Goal: Task Accomplishment & Management: Use online tool/utility

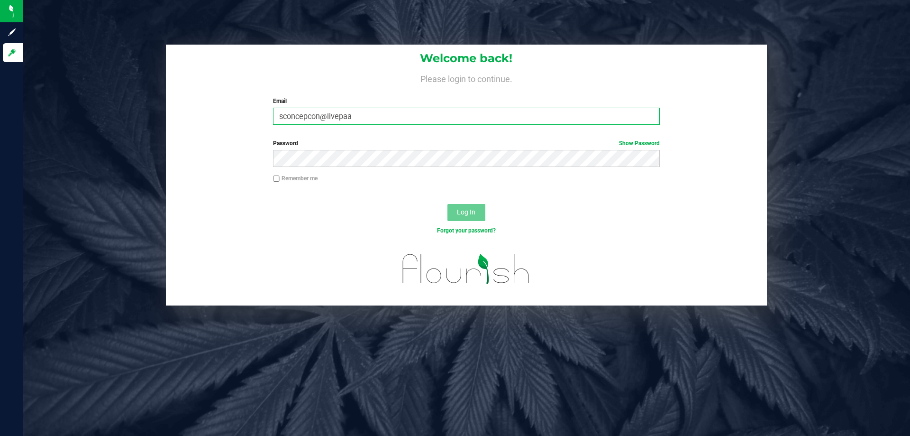
click at [356, 116] on input "sconcepcon@livepaa" at bounding box center [466, 116] width 386 height 17
click at [448, 204] on button "Log In" at bounding box center [467, 212] width 38 height 17
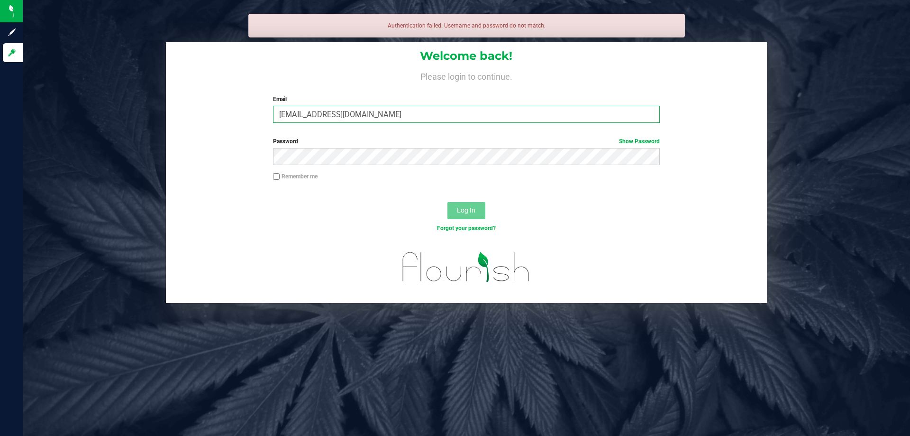
click at [311, 117] on input "[EMAIL_ADDRESS][DOMAIN_NAME]" at bounding box center [466, 114] width 386 height 17
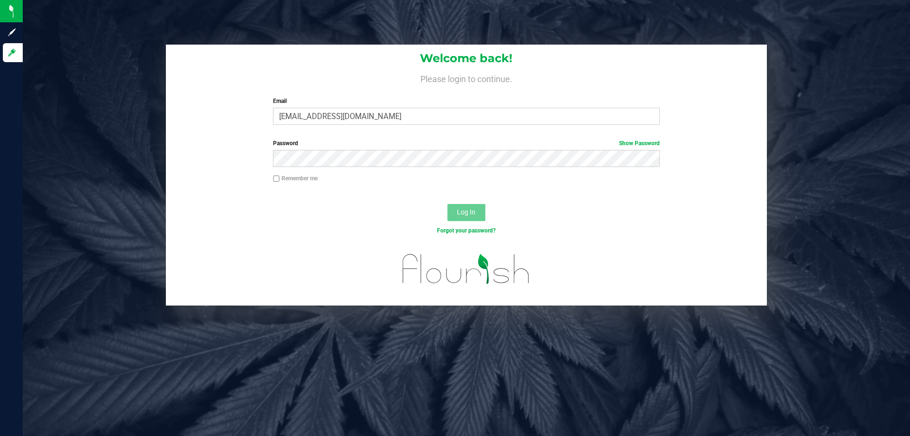
click at [865, 75] on div "Welcome back! Please login to continue. Email [EMAIL_ADDRESS][DOMAIN_NAME] Requ…" at bounding box center [467, 175] width 902 height 261
drag, startPoint x: 315, startPoint y: 119, endPoint x: 325, endPoint y: 118, distance: 9.5
click at [315, 119] on input "[EMAIL_ADDRESS][DOMAIN_NAME]" at bounding box center [466, 116] width 386 height 17
type input "[EMAIL_ADDRESS][DOMAIN_NAME]"
click at [448, 204] on button "Log In" at bounding box center [467, 212] width 38 height 17
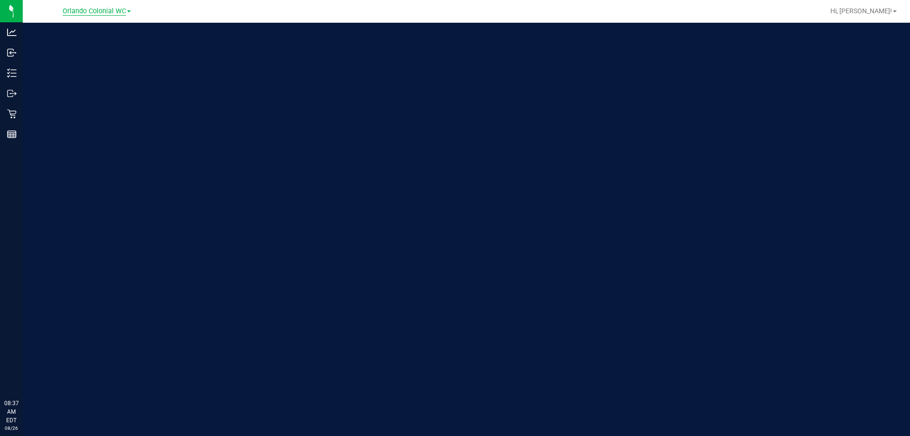
click at [110, 9] on span "Orlando Colonial WC" at bounding box center [95, 11] width 64 height 9
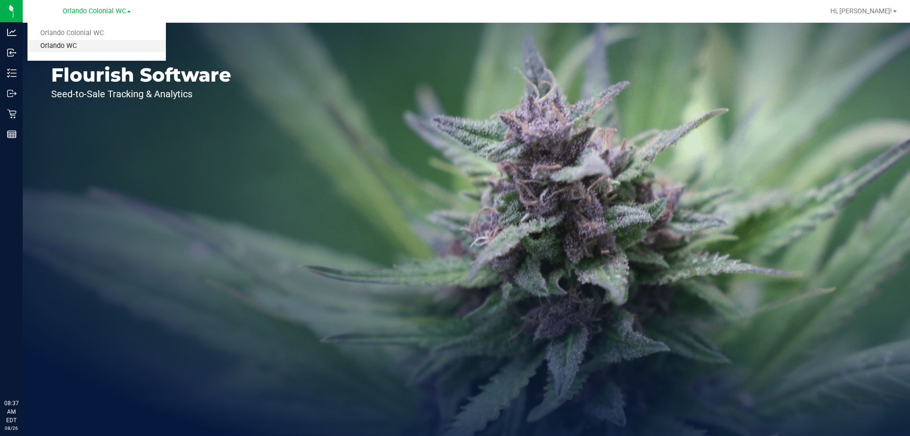
click at [93, 41] on link "Orlando WC" at bounding box center [97, 46] width 138 height 13
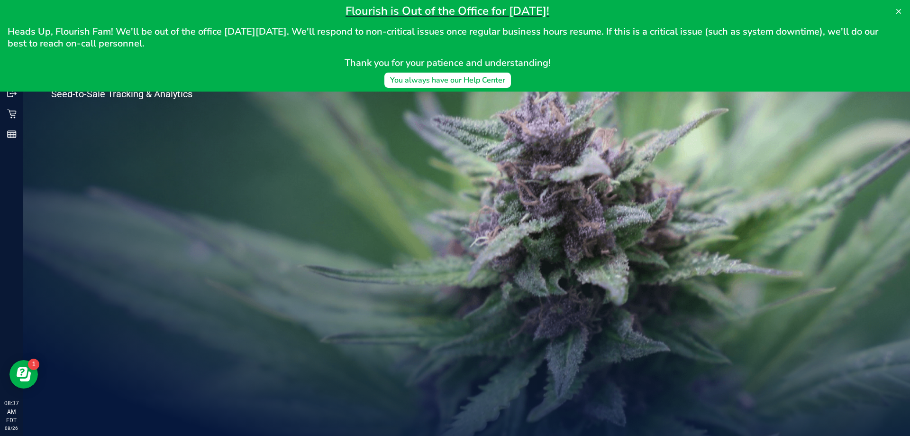
click at [358, 174] on div "Welcome to Flourish Software Seed-to-Sale Tracking & Analytics" at bounding box center [467, 229] width 888 height 413
click at [896, 9] on icon at bounding box center [899, 12] width 8 height 8
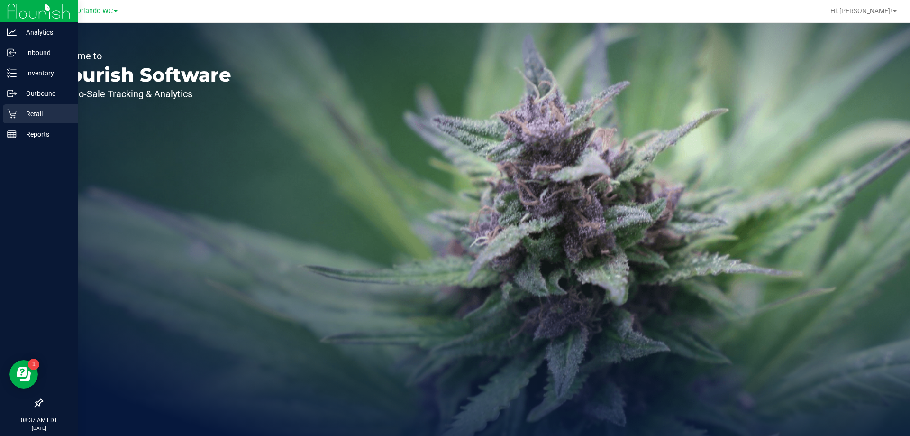
click at [36, 113] on p "Retail" at bounding box center [45, 113] width 57 height 11
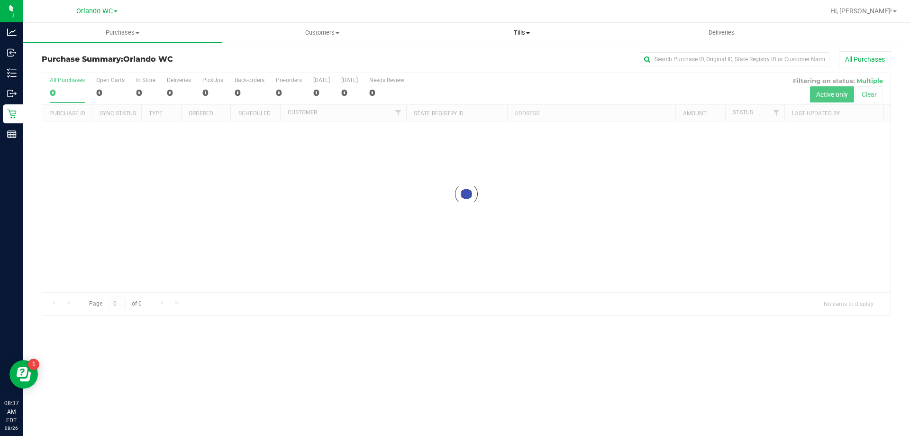
click at [529, 32] on span at bounding box center [528, 33] width 4 height 2
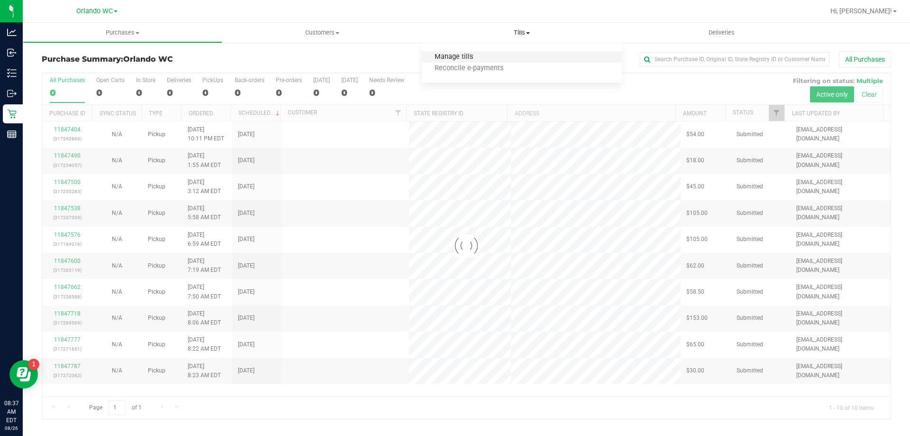
click at [475, 56] on span "Manage tills" at bounding box center [454, 57] width 64 height 8
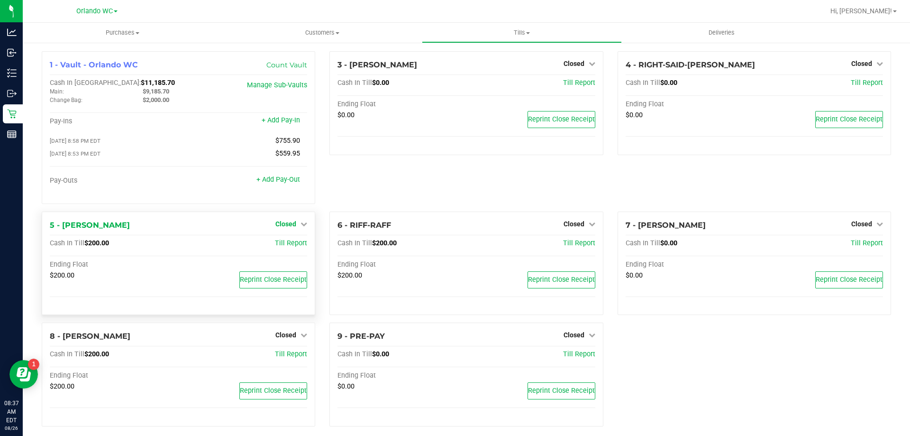
click at [286, 227] on span "Closed" at bounding box center [285, 224] width 21 height 8
click at [286, 249] on div "Open Till" at bounding box center [286, 244] width 70 height 12
click at [292, 245] on link "Open Till" at bounding box center [285, 243] width 25 height 8
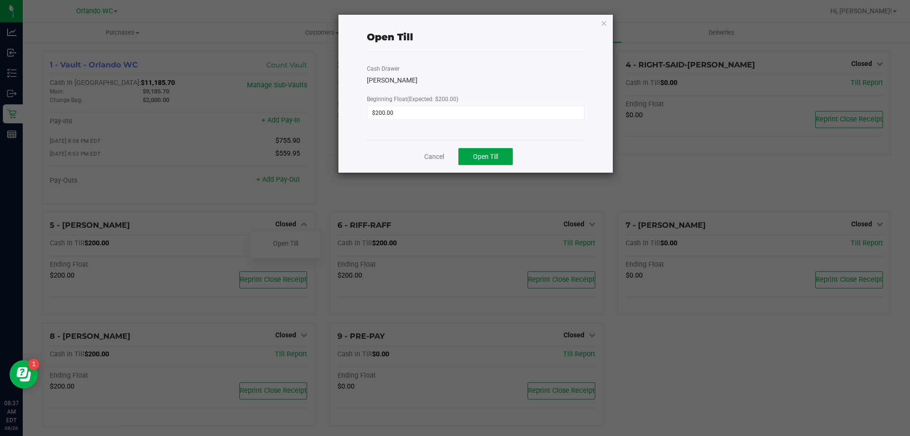
click at [479, 153] on span "Open Till" at bounding box center [485, 157] width 25 height 8
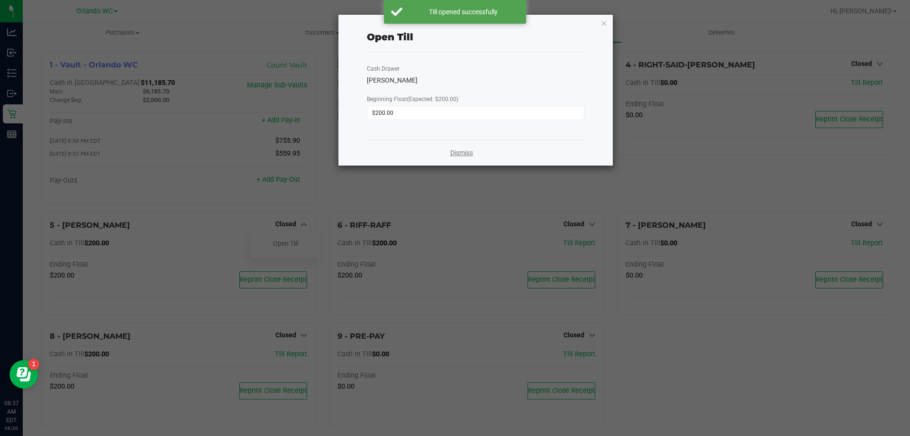
click at [458, 153] on link "Dismiss" at bounding box center [461, 153] width 23 height 10
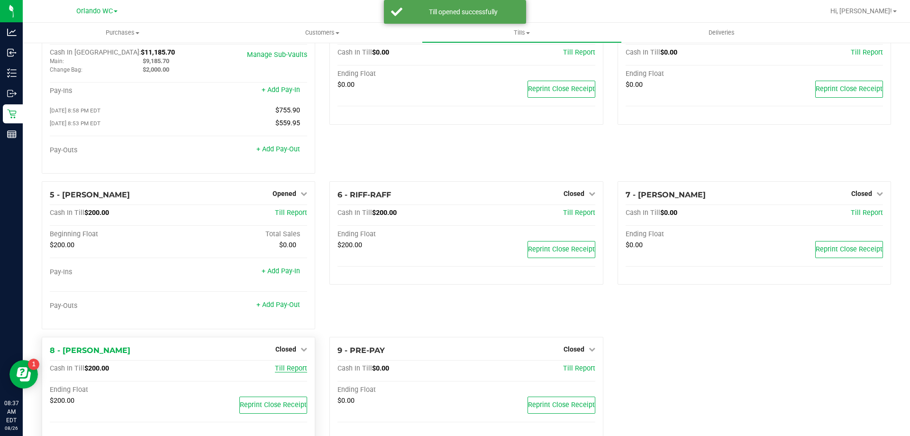
scroll to position [54, 0]
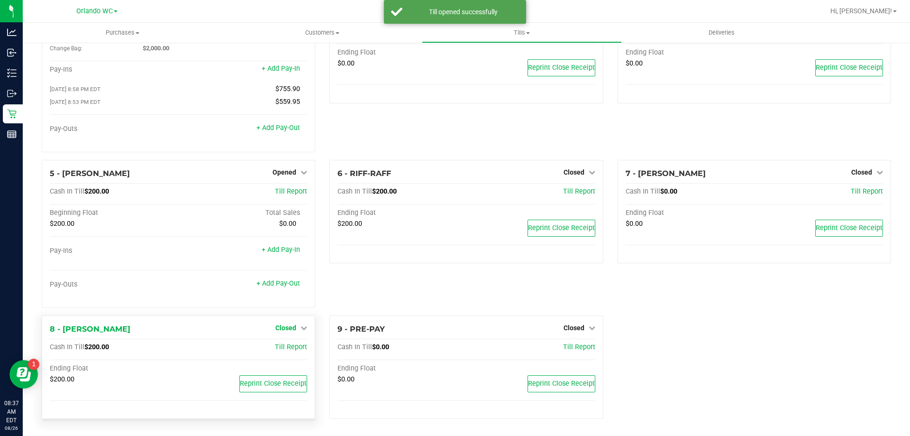
click at [286, 326] on span "Closed" at bounding box center [285, 328] width 21 height 8
click at [289, 353] on div "Open Till" at bounding box center [286, 347] width 70 height 12
click at [290, 342] on div "Open Till" at bounding box center [286, 347] width 70 height 12
click at [288, 344] on link "Open Till" at bounding box center [285, 347] width 25 height 8
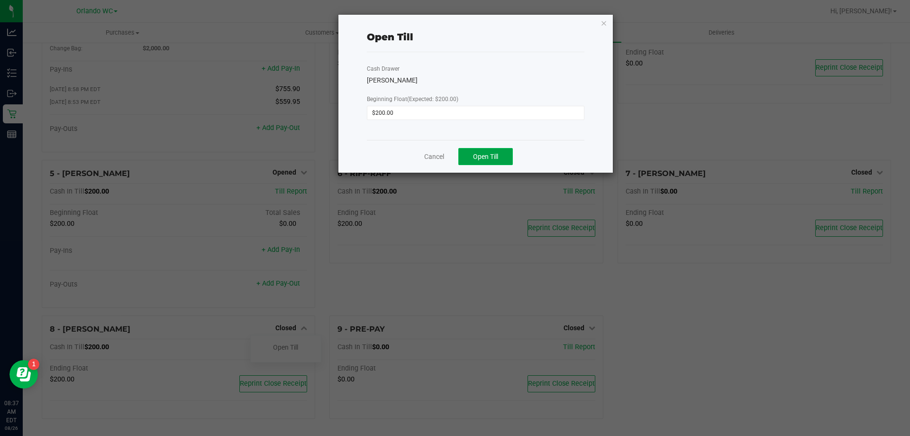
click at [488, 160] on span "Open Till" at bounding box center [485, 157] width 25 height 8
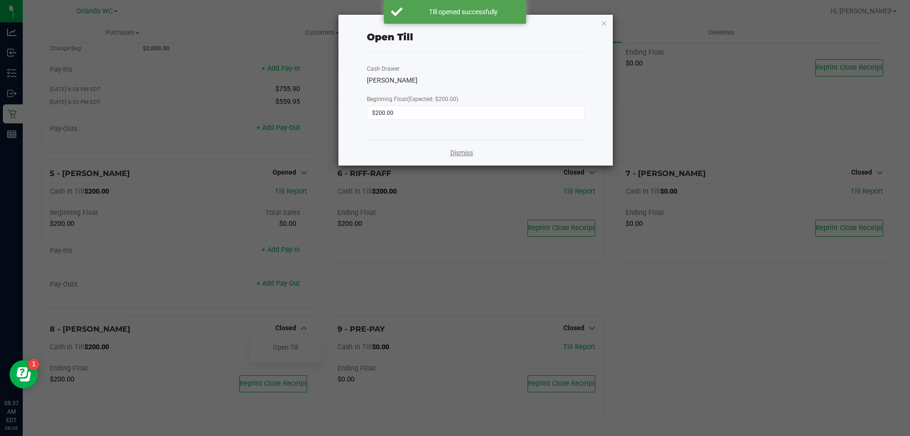
click at [468, 149] on link "Dismiss" at bounding box center [461, 153] width 23 height 10
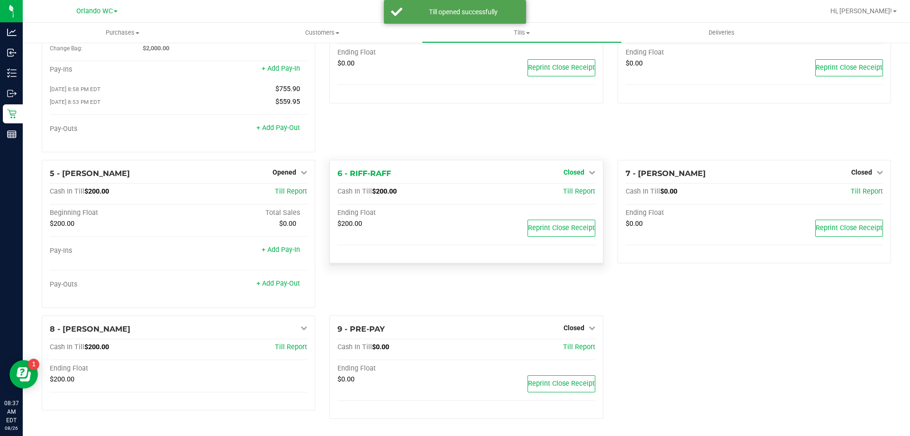
drag, startPoint x: 570, startPoint y: 170, endPoint x: 562, endPoint y: 171, distance: 8.5
click at [569, 170] on span "Closed" at bounding box center [574, 172] width 21 height 8
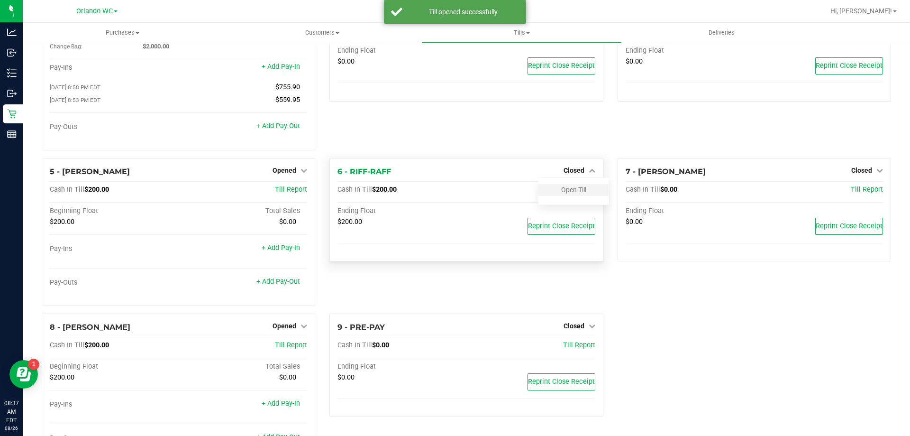
click at [552, 191] on div "Open Till" at bounding box center [574, 190] width 70 height 12
click at [561, 191] on link "Open Till" at bounding box center [573, 190] width 25 height 8
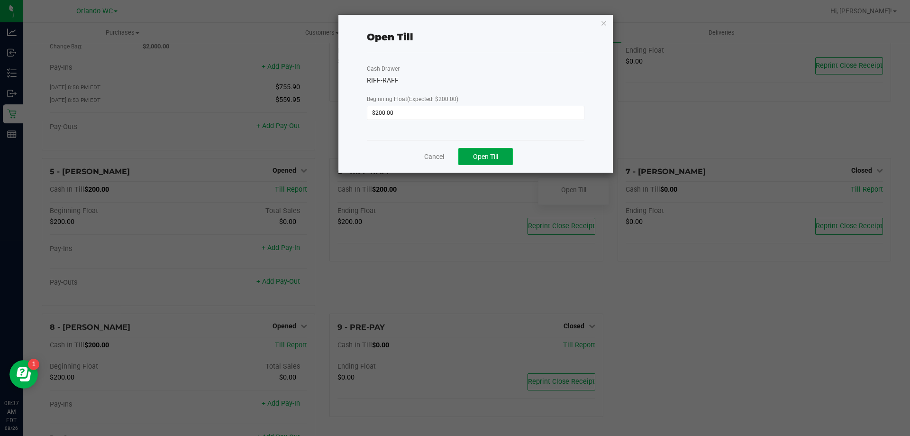
click at [475, 157] on span "Open Till" at bounding box center [485, 157] width 25 height 8
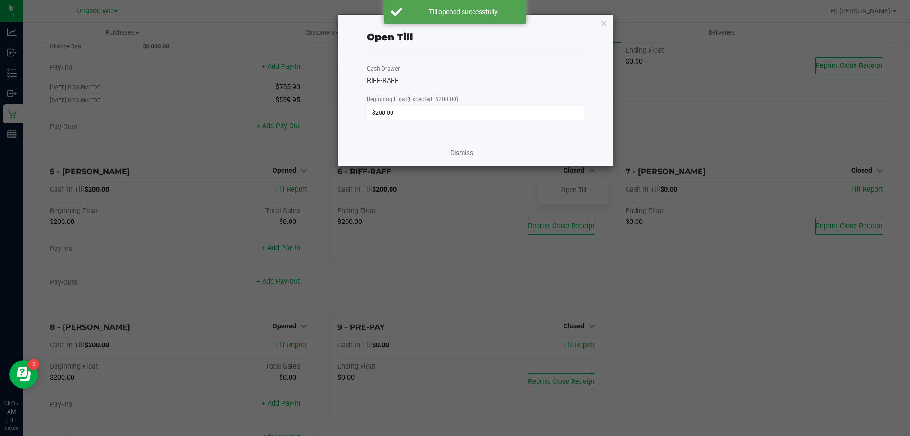
click at [462, 152] on link "Dismiss" at bounding box center [461, 153] width 23 height 10
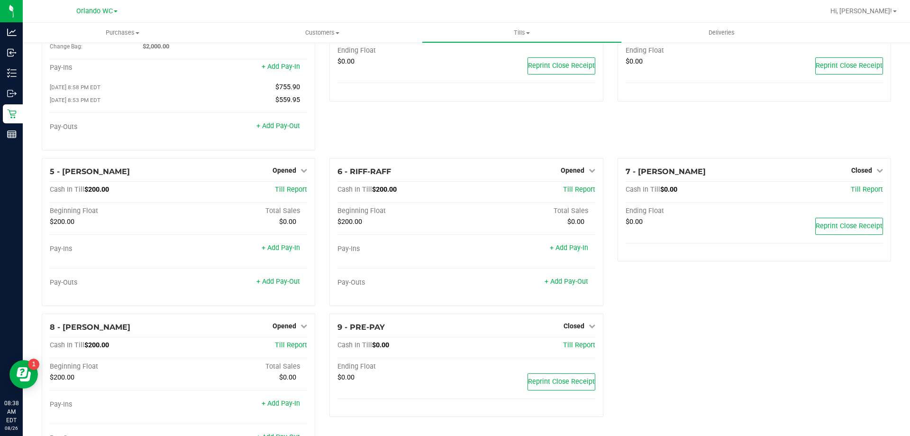
drag, startPoint x: 824, startPoint y: 118, endPoint x: 812, endPoint y: 114, distance: 12.9
click at [824, 118] on div "4 - RIGHT-SAID-[PERSON_NAME] Closed Open Till Cash In Till $0.00 Till Report En…" at bounding box center [755, 78] width 288 height 160
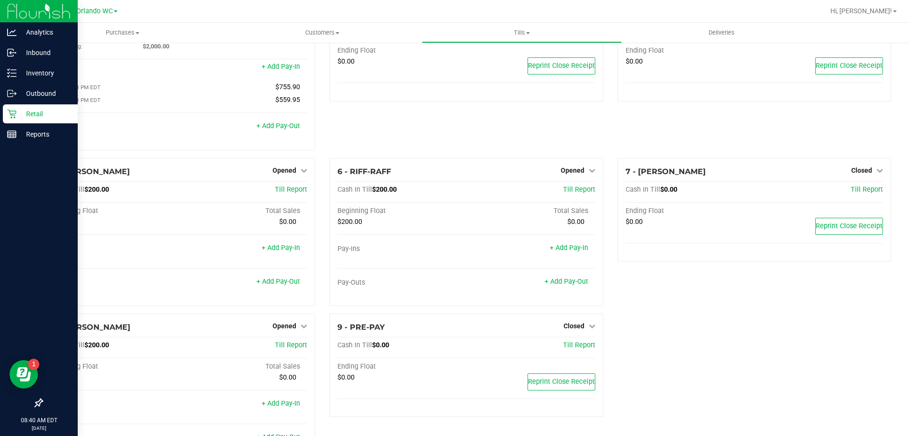
click at [23, 112] on p "Retail" at bounding box center [45, 113] width 57 height 11
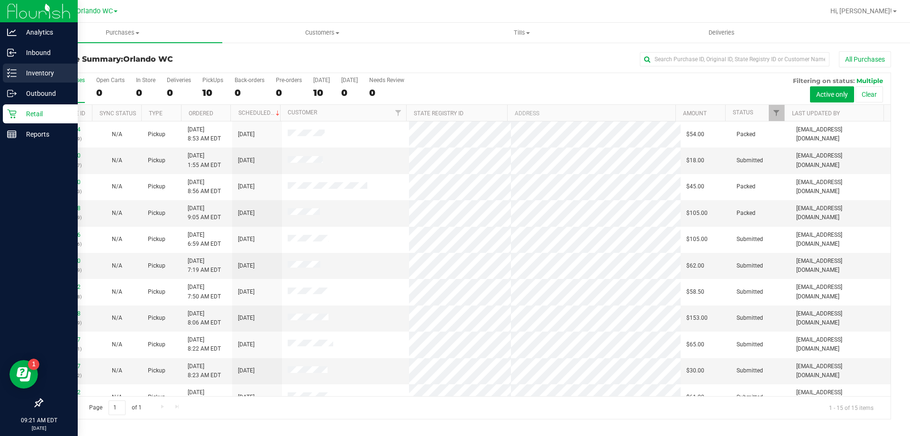
click at [40, 67] on div "Inventory" at bounding box center [40, 73] width 75 height 19
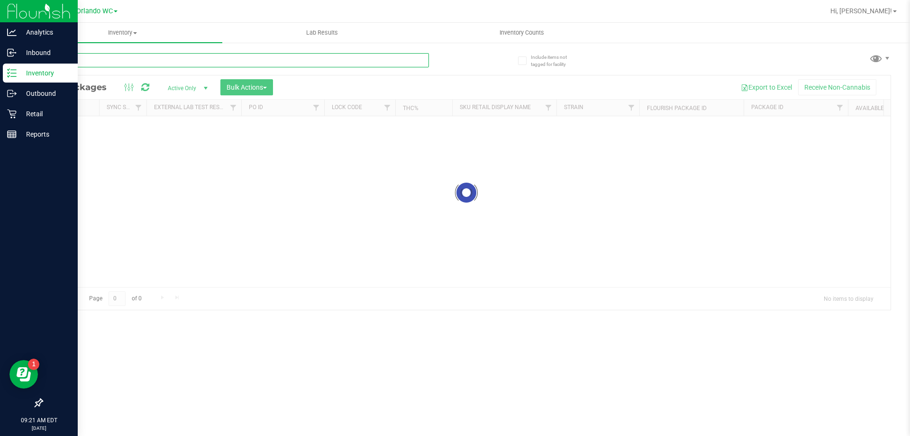
click at [105, 57] on div "Inventory All packages All inventory Waste log Create inventory Lab Results Inv…" at bounding box center [467, 229] width 888 height 413
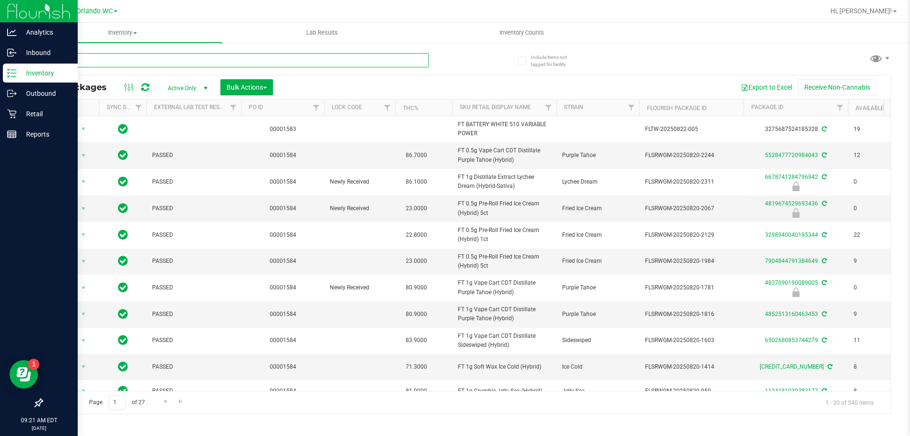
type input "mixed"
